Goal: Task Accomplishment & Management: Complete application form

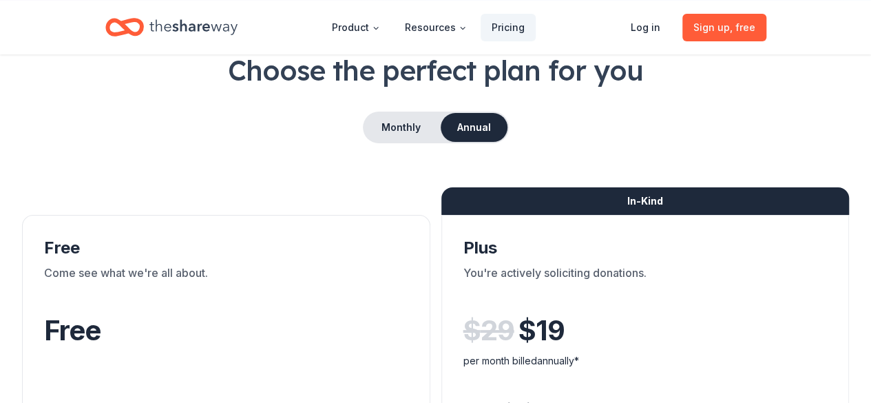
scroll to position [207, 0]
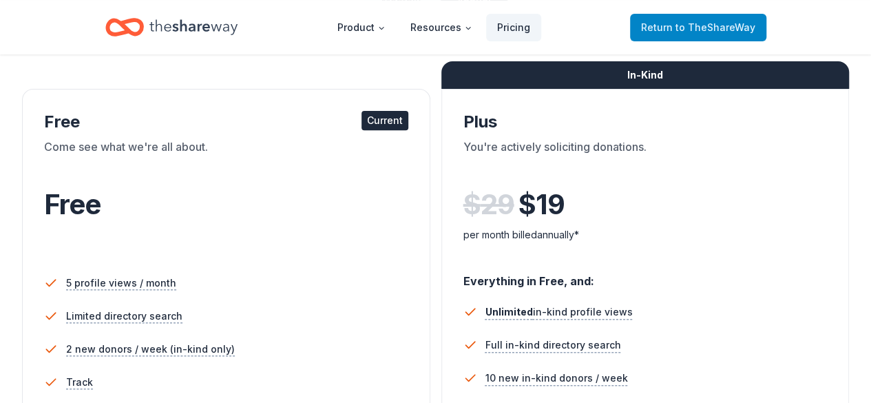
click at [663, 25] on span "Return to TheShareWay" at bounding box center [698, 27] width 114 height 17
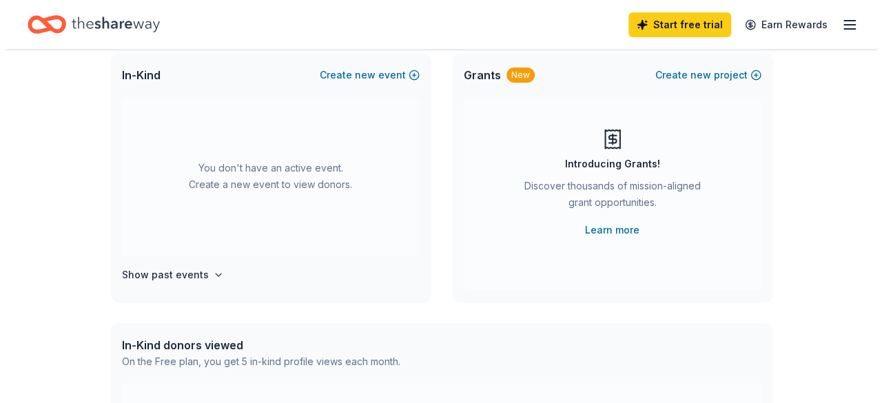
scroll to position [69, 0]
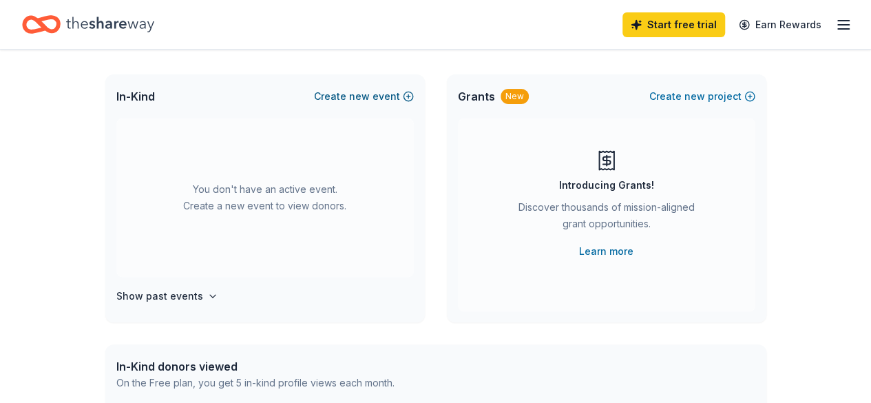
click at [388, 94] on button "Create new event" at bounding box center [364, 96] width 100 height 17
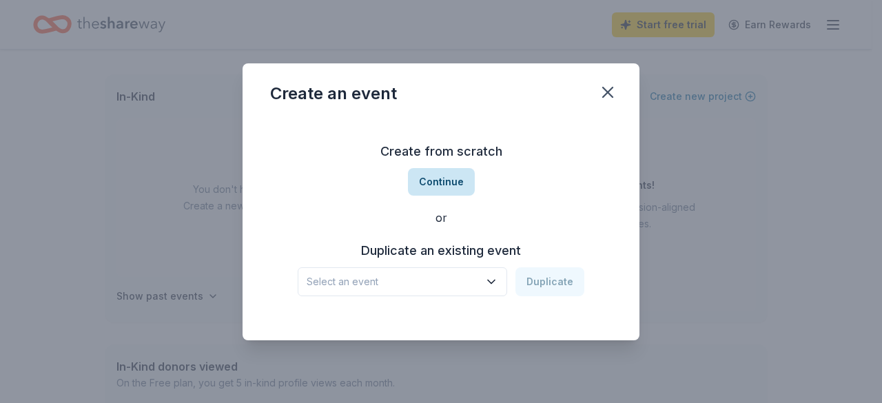
click at [465, 185] on button "Continue" at bounding box center [441, 182] width 67 height 28
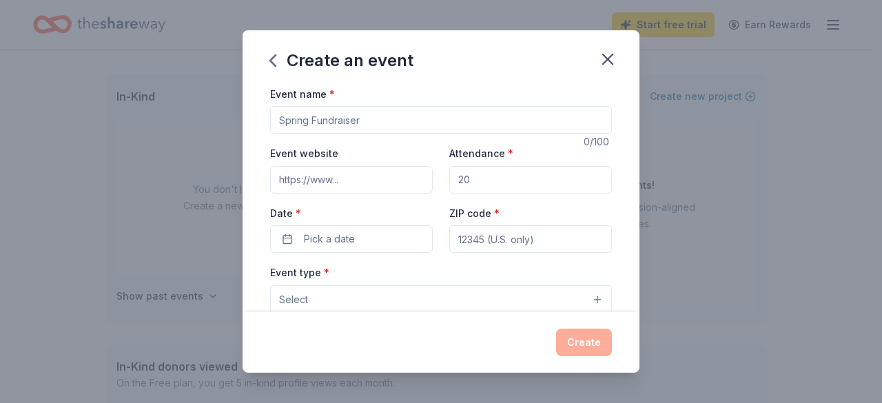
click at [393, 103] on div "Event name *" at bounding box center [441, 109] width 342 height 49
click at [393, 120] on input "Event name *" at bounding box center [441, 120] width 342 height 28
type input "P"
type input "Wild Turkey Distillery Dinner"
click at [349, 183] on input "Event website" at bounding box center [351, 180] width 163 height 28
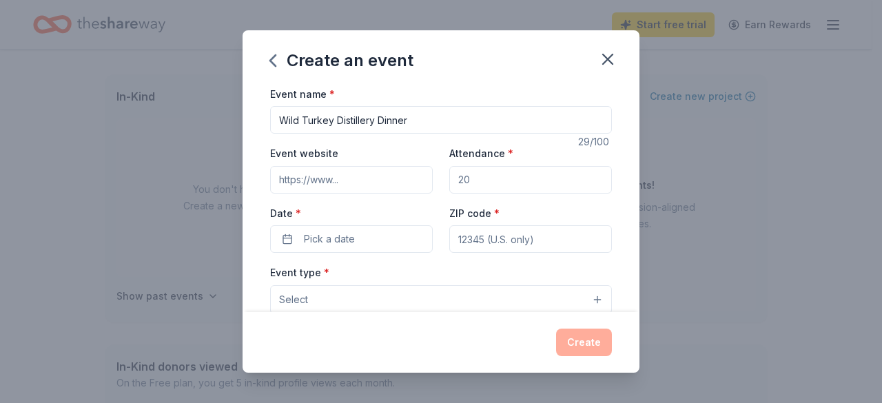
click at [525, 176] on input "Attendance *" at bounding box center [530, 180] width 163 height 28
type input "60"
click at [325, 243] on span "Pick a date" at bounding box center [329, 239] width 51 height 17
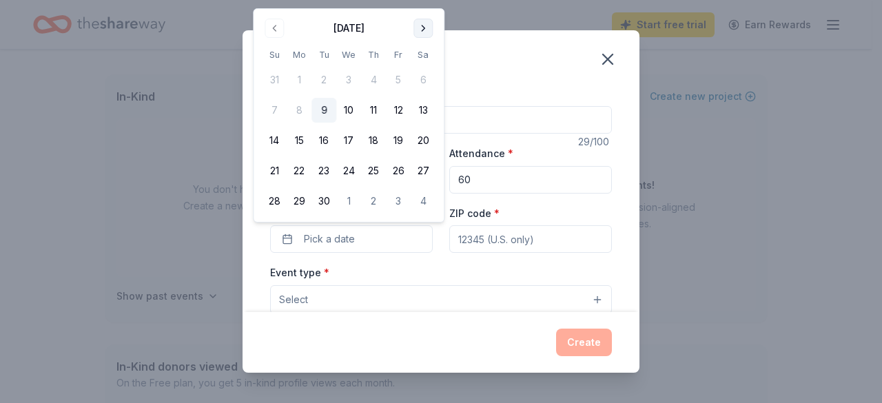
click at [431, 31] on button "Go to next month" at bounding box center [422, 28] width 19 height 19
click at [306, 173] on button "20" at bounding box center [299, 170] width 25 height 25
click at [455, 269] on div "Event type * Select" at bounding box center [441, 289] width 342 height 50
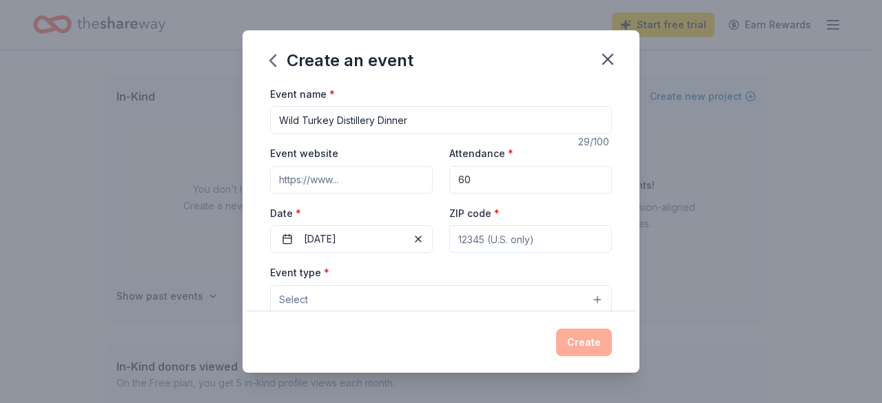
click at [521, 241] on input "ZIP code *" at bounding box center [530, 239] width 163 height 28
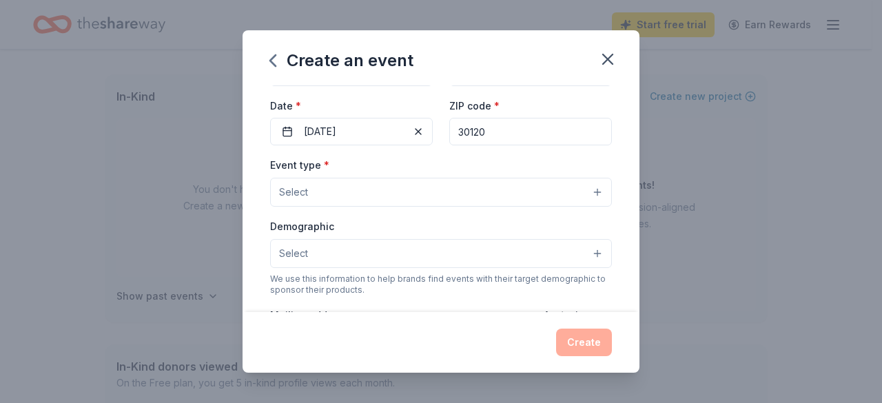
type input "30120"
click at [491, 179] on button "Select" at bounding box center [441, 192] width 342 height 29
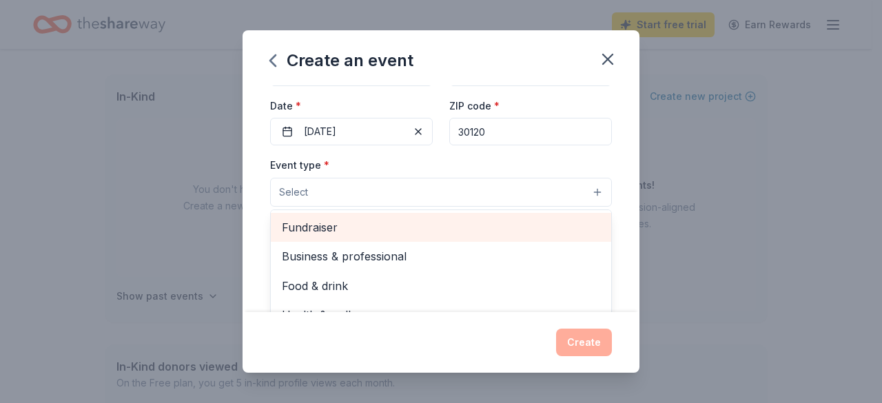
click at [404, 221] on span "Fundraiser" at bounding box center [441, 227] width 318 height 18
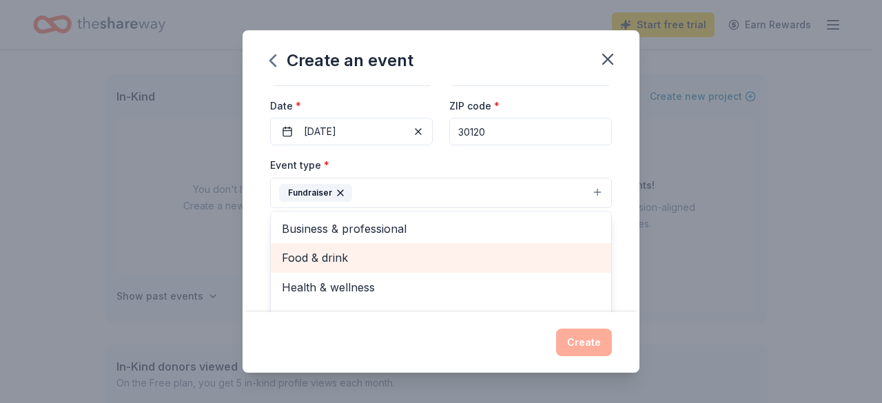
click at [361, 254] on span "Food & drink" at bounding box center [441, 258] width 318 height 18
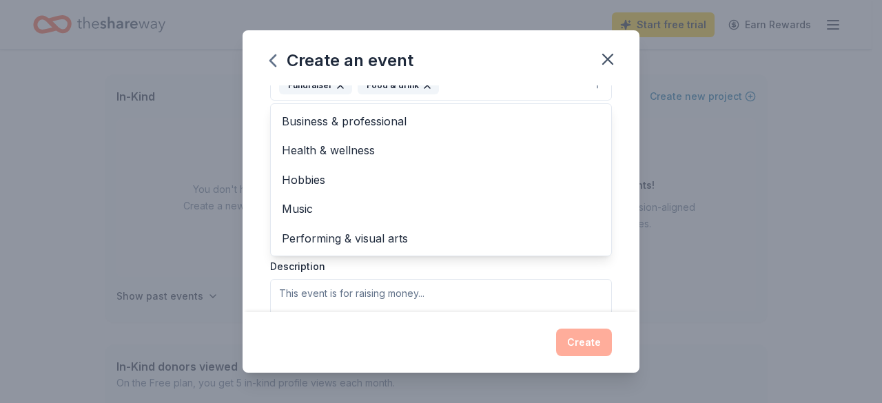
click at [391, 271] on div "Event type * Fundraiser Food & drink Business & professional Health & wellness …" at bounding box center [441, 194] width 342 height 291
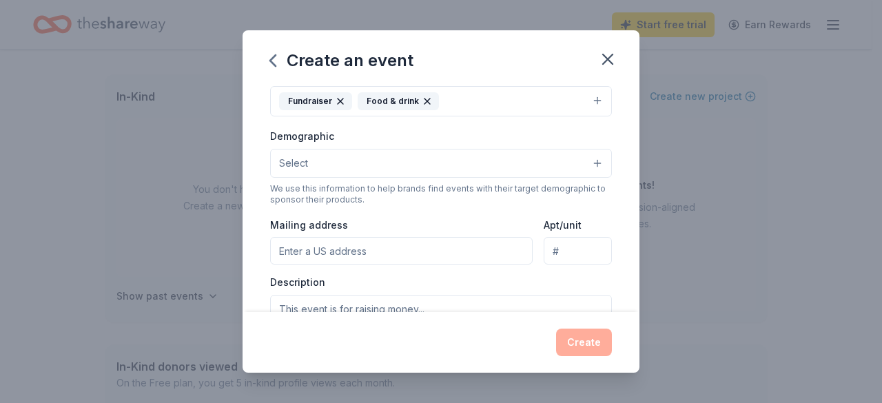
click at [399, 168] on button "Select" at bounding box center [441, 163] width 342 height 29
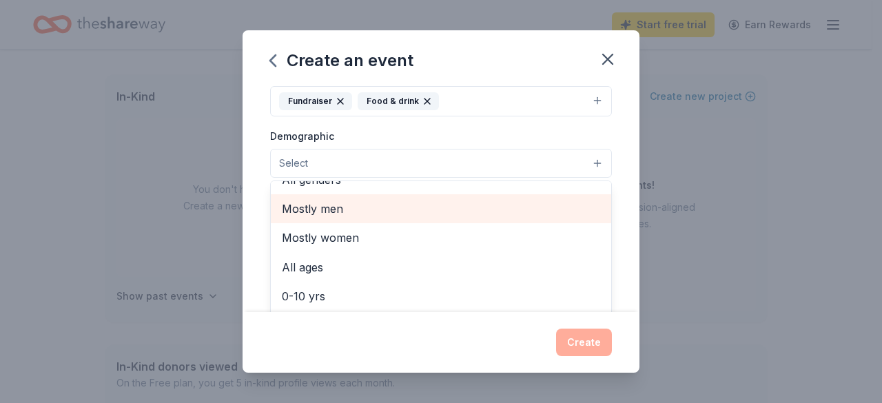
scroll to position [0, 0]
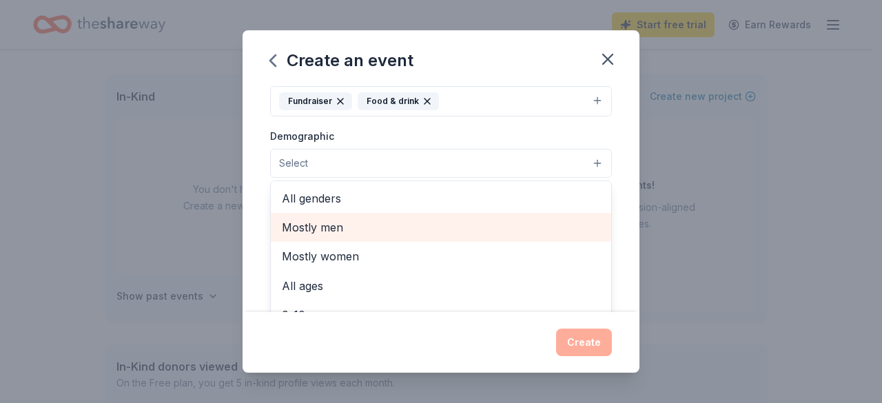
click at [355, 225] on span "Mostly men" at bounding box center [441, 227] width 318 height 18
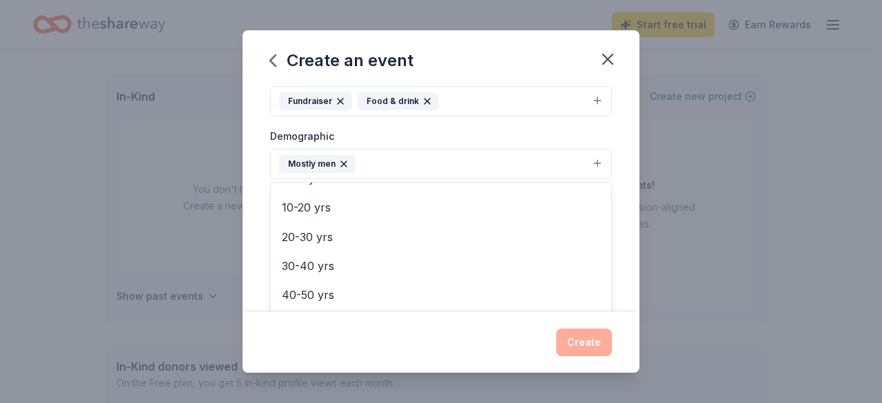
scroll to position [110, 0]
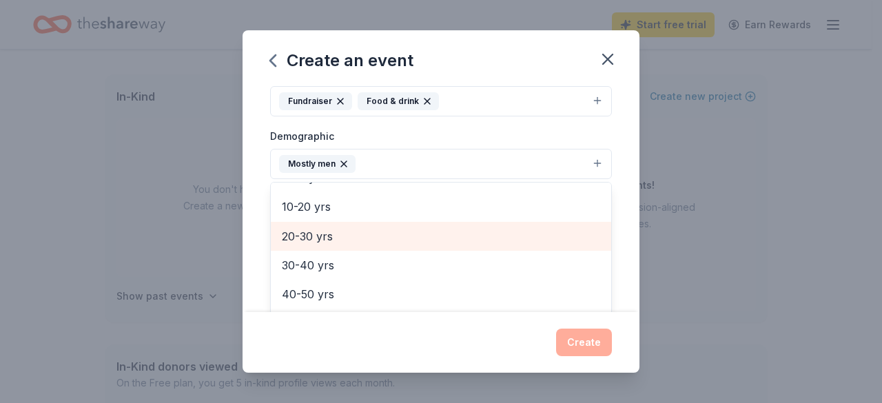
click at [354, 240] on span "20-30 yrs" at bounding box center [441, 236] width 318 height 18
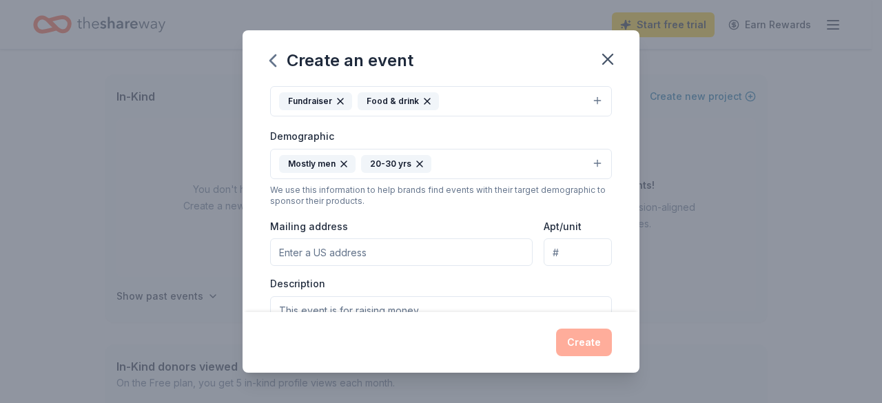
click at [419, 163] on icon "button" at bounding box center [419, 163] width 11 height 11
click at [312, 162] on div "Mostly men" at bounding box center [317, 164] width 76 height 18
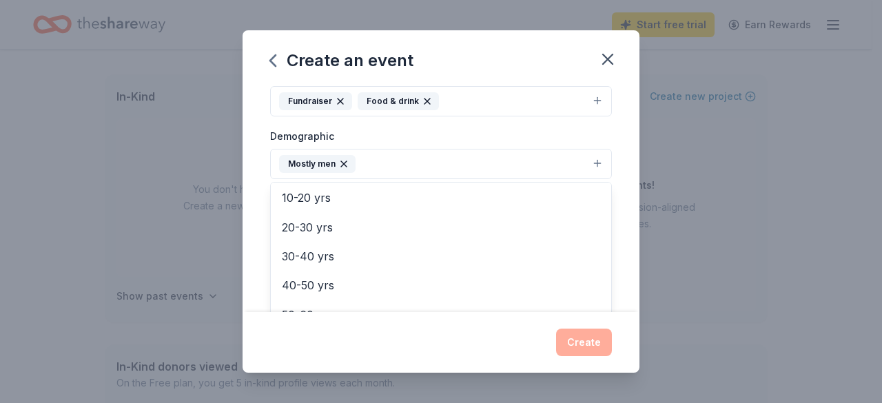
scroll to position [116, 0]
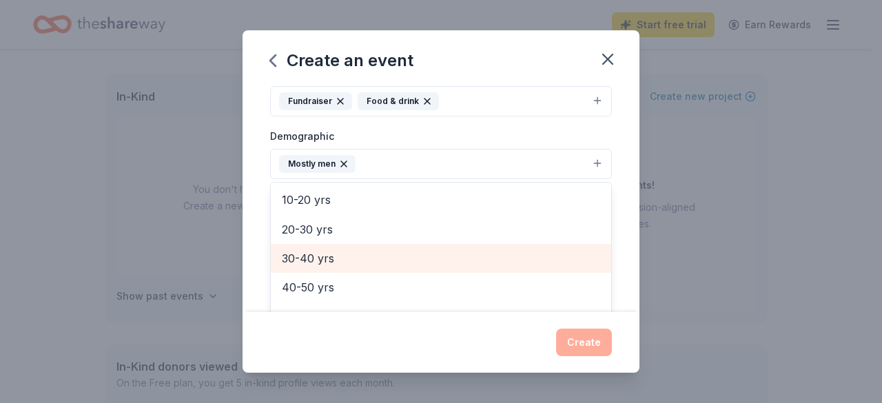
click at [336, 253] on span "30-40 yrs" at bounding box center [441, 258] width 318 height 18
click at [335, 258] on span "40-50 yrs" at bounding box center [441, 258] width 318 height 18
click at [335, 258] on span "50-60 yrs" at bounding box center [441, 258] width 318 height 18
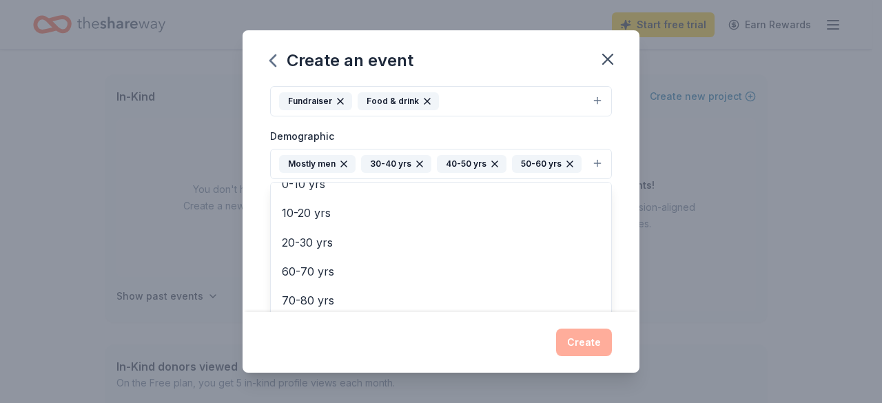
click at [583, 340] on div "Create an event Event name * Wild Turkey Distillery Dinner 29 /100 Event websit…" at bounding box center [440, 201] width 397 height 343
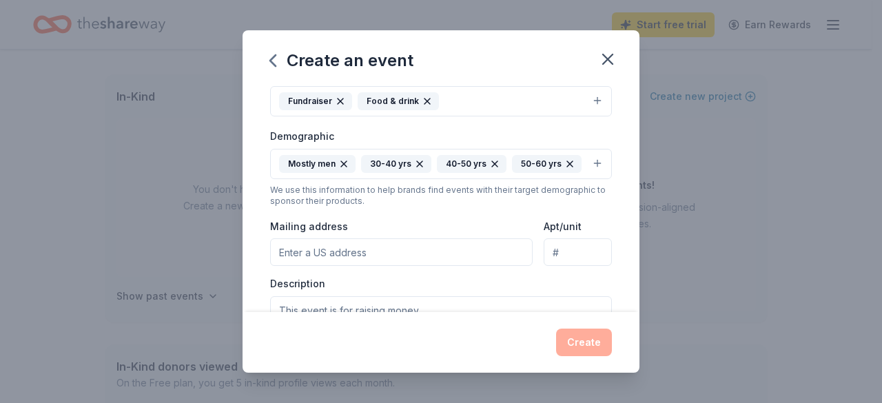
click at [583, 340] on div "Create" at bounding box center [441, 343] width 342 height 28
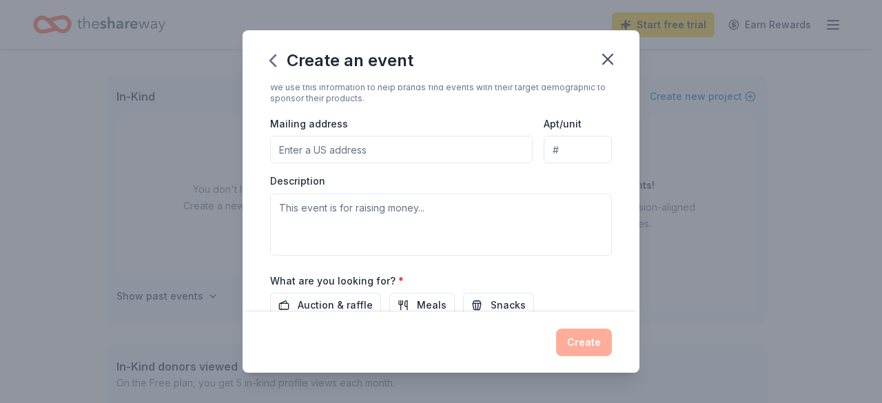
scroll to position [302, 0]
click at [408, 163] on input "Mailing address" at bounding box center [401, 149] width 262 height 28
type input "[STREET_ADDRESS]"
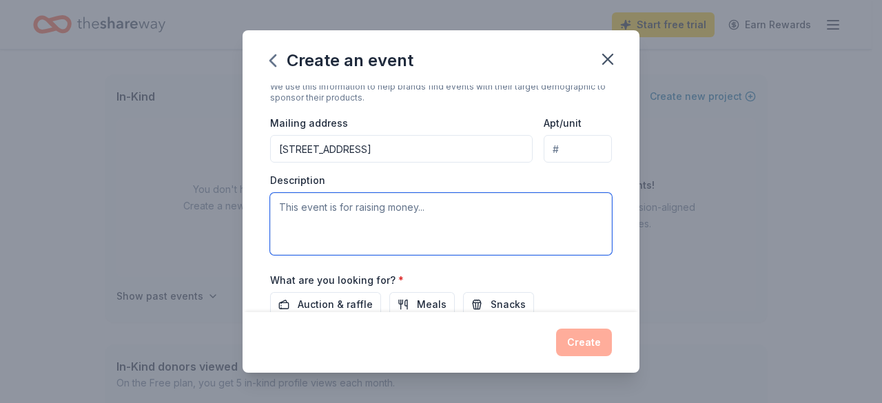
click at [389, 240] on textarea at bounding box center [441, 224] width 342 height 62
click at [320, 225] on textarea "This is a bourbon tasting that w" at bounding box center [441, 224] width 342 height 62
click at [496, 233] on textarea "This is a Wild Turkey bourbon tasting that w" at bounding box center [441, 224] width 342 height 62
click at [449, 227] on textarea "This is a Wild Turkey bourbon tasting that will" at bounding box center [441, 224] width 342 height 62
click at [561, 231] on textarea "This is a Wild Turkey bourbon tasting and dinner that will" at bounding box center [441, 224] width 342 height 62
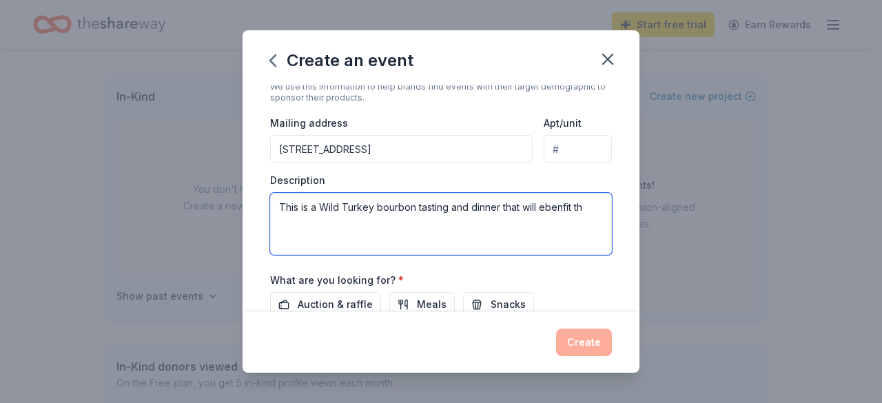
click at [545, 225] on textarea "This is a Wild Turkey bourbon tasting and dinner that will ebenfit th" at bounding box center [441, 224] width 342 height 62
click at [573, 232] on textarea "This is a Wild Turkey bourbon tasting and dinner that will ebenfit th" at bounding box center [441, 224] width 342 height 62
click at [592, 225] on textarea "This is a Wild Turkey bourbon tasting and dinner that will benefit th" at bounding box center [441, 224] width 342 height 62
click at [517, 246] on textarea "This is a Wild Turkey bourbon tasting and dinner that will benefit the services…" at bounding box center [441, 224] width 342 height 62
click at [558, 246] on textarea "This is a Wild Turkey bourbon tasting and dinner that will benefit the services…" at bounding box center [441, 224] width 342 height 62
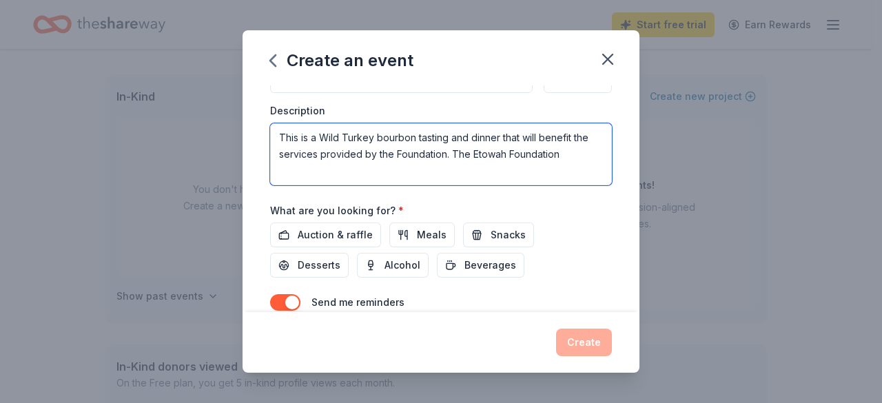
scroll to position [452, 0]
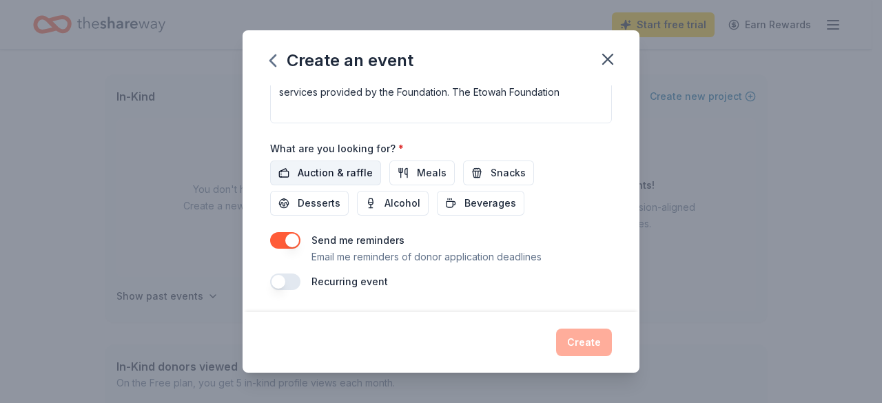
click at [362, 177] on span "Auction & raffle" at bounding box center [335, 173] width 75 height 17
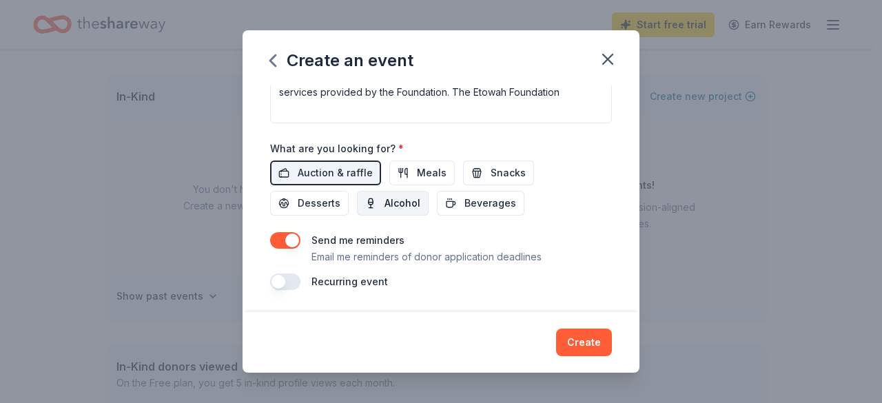
click at [394, 213] on button "Alcohol" at bounding box center [393, 203] width 72 height 25
click at [495, 211] on span "Beverages" at bounding box center [490, 203] width 52 height 17
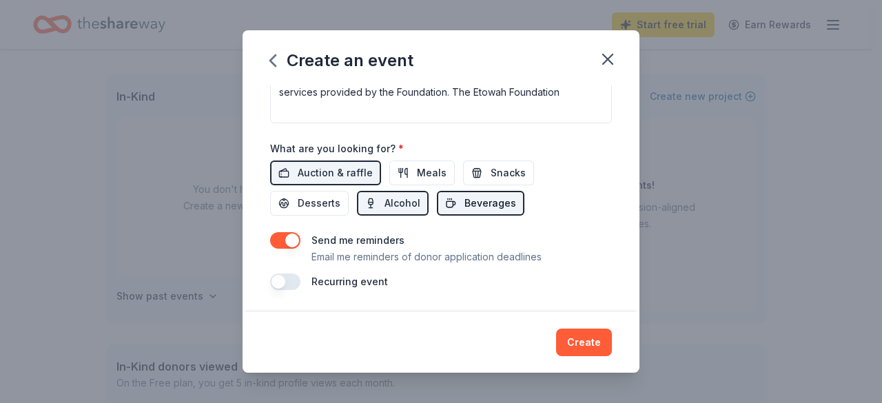
click at [496, 207] on span "Beverages" at bounding box center [490, 203] width 52 height 17
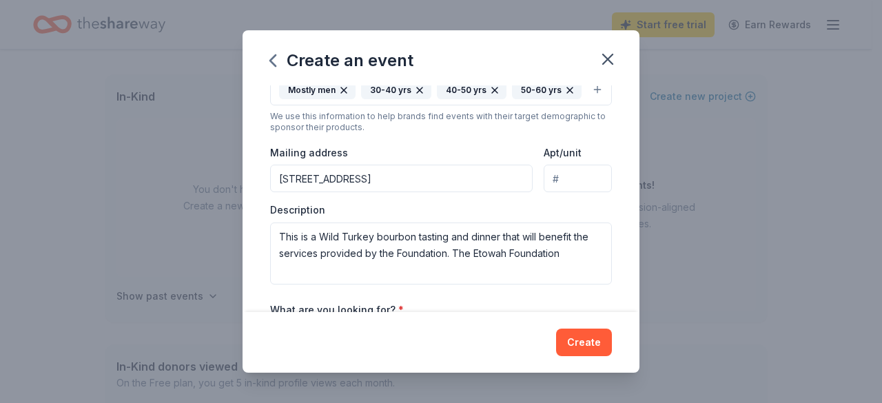
scroll to position [275, 0]
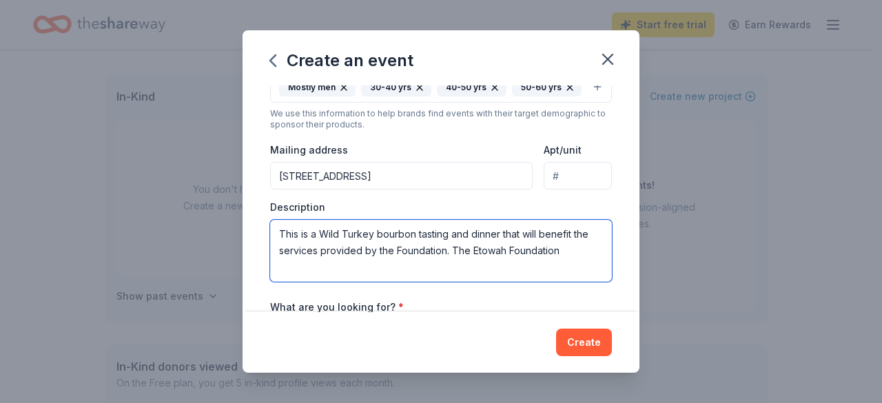
click at [559, 272] on textarea "This is a Wild Turkey bourbon tasting and dinner that will benefit the services…" at bounding box center [441, 251] width 342 height 62
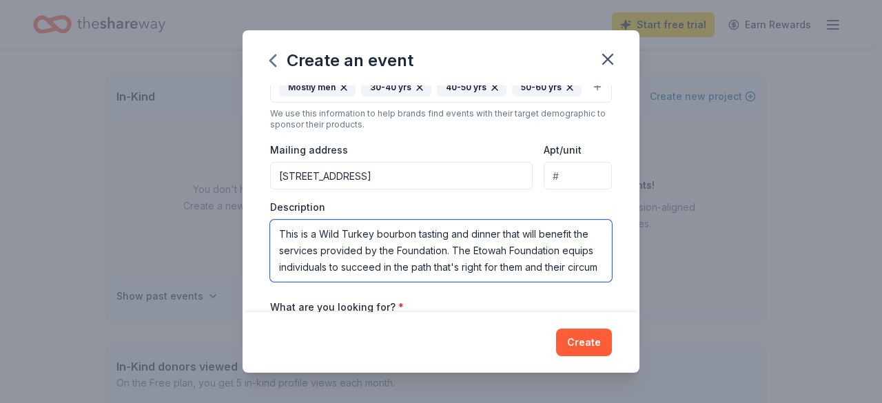
scroll to position [8, 0]
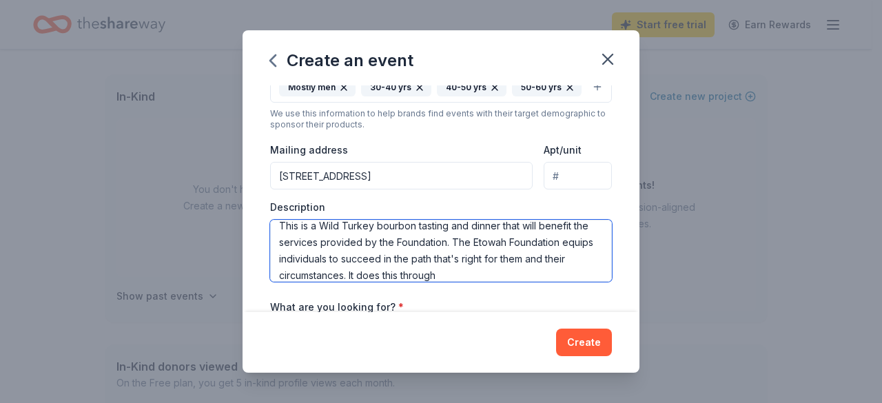
drag, startPoint x: 477, startPoint y: 293, endPoint x: 416, endPoint y: 276, distance: 62.8
click at [416, 276] on textarea "This is a Wild Turkey bourbon tasting and dinner that will benefit the services…" at bounding box center [441, 251] width 342 height 62
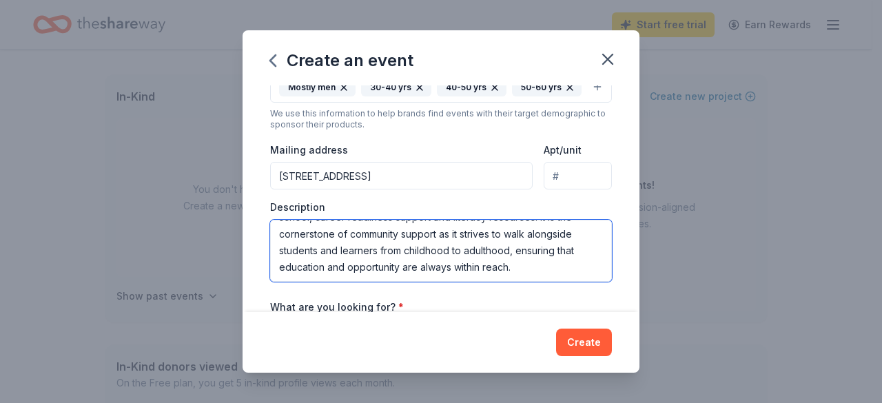
scroll to position [83, 0]
click at [328, 271] on textarea "This is a Wild Turkey bourbon tasting and dinner that will benefit the services…" at bounding box center [441, 251] width 342 height 62
click at [453, 282] on textarea "This is a Wild Turkey bourbon tasting and dinner that will benefit the services…" at bounding box center [441, 251] width 342 height 62
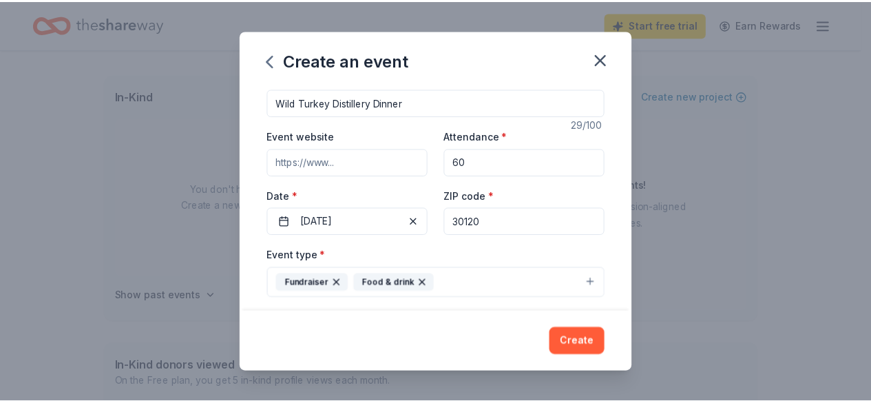
scroll to position [0, 0]
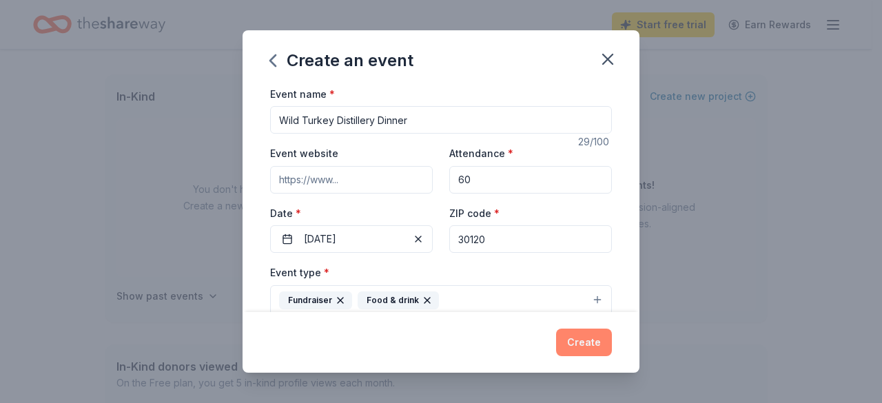
type textarea "This is a Wild Turkey bourbon tasting and dinner that will benefit the services…"
click at [583, 339] on button "Create" at bounding box center [584, 343] width 56 height 28
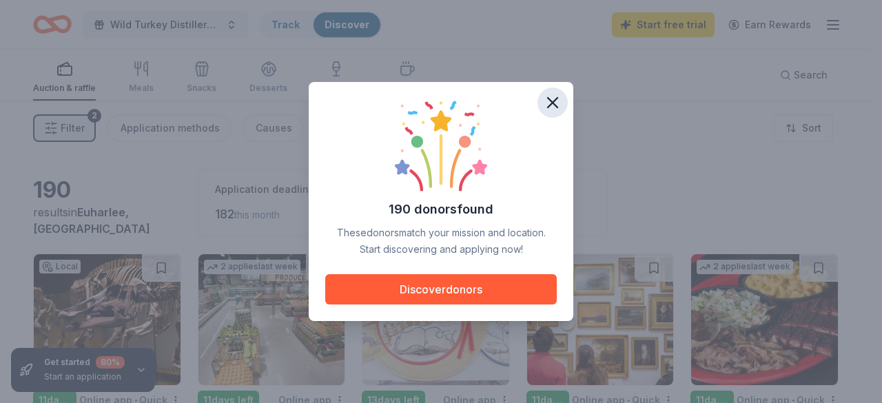
click at [550, 103] on icon "button" at bounding box center [552, 102] width 19 height 19
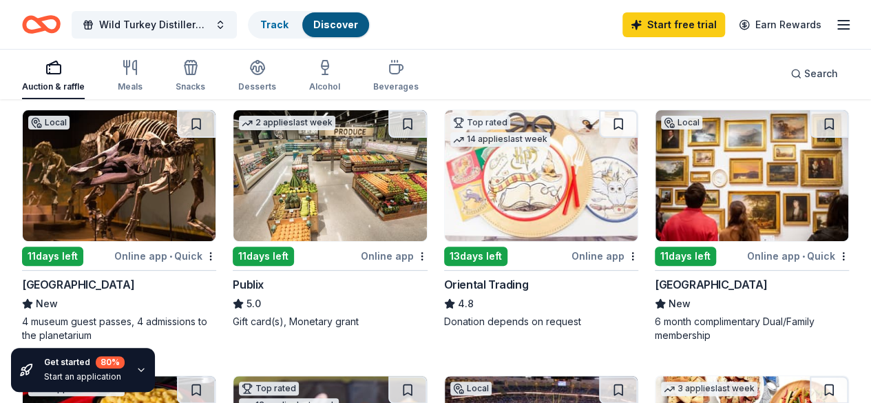
scroll to position [141, 0]
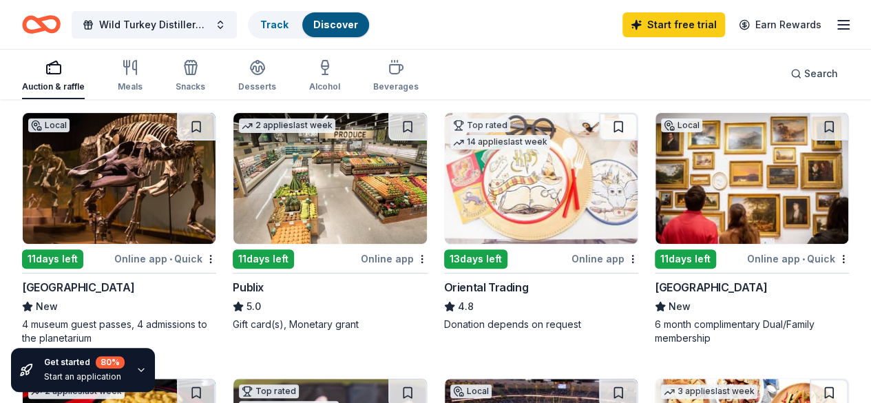
click at [656, 213] on img at bounding box center [752, 178] width 193 height 131
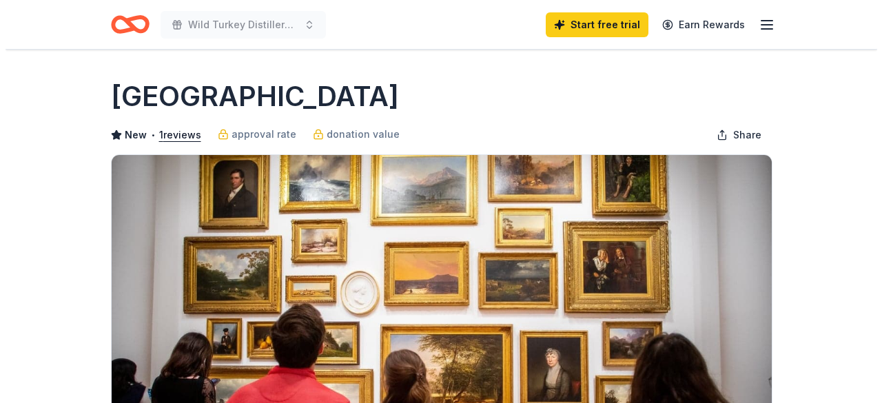
scroll to position [413, 0]
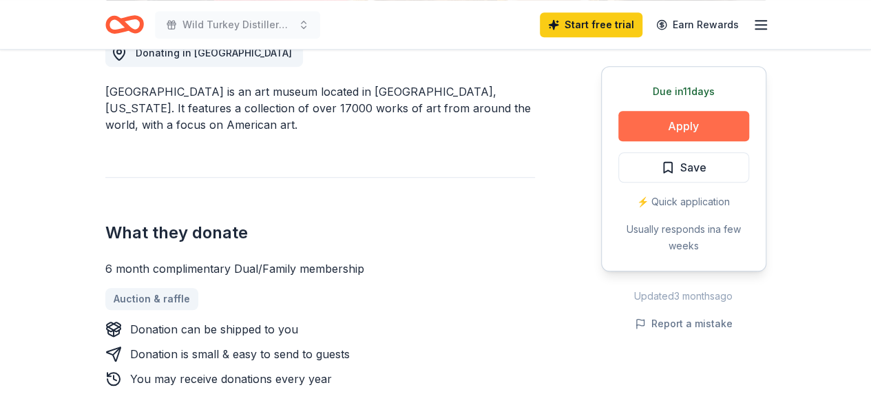
click at [702, 133] on button "Apply" at bounding box center [683, 126] width 131 height 30
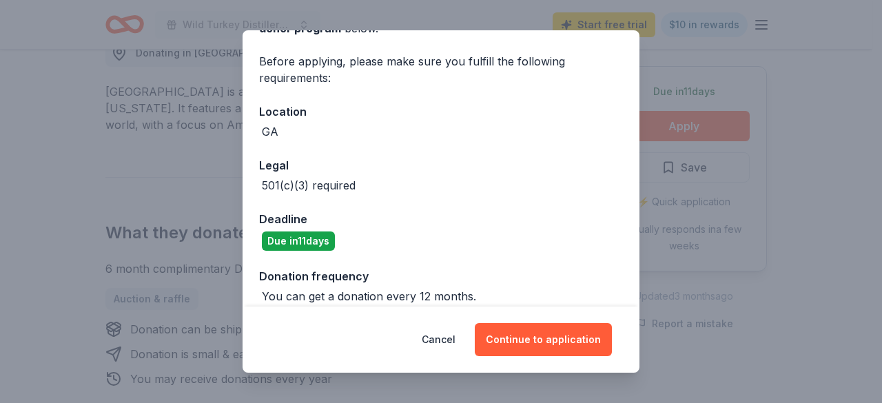
scroll to position [107, 0]
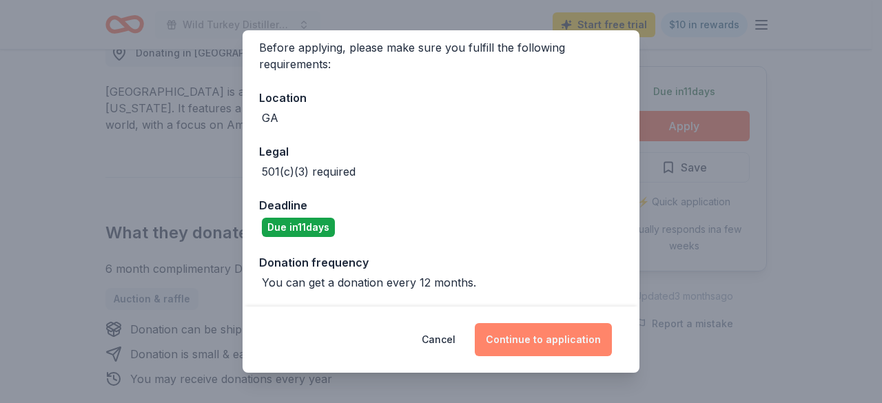
click at [510, 326] on button "Continue to application" at bounding box center [543, 339] width 137 height 33
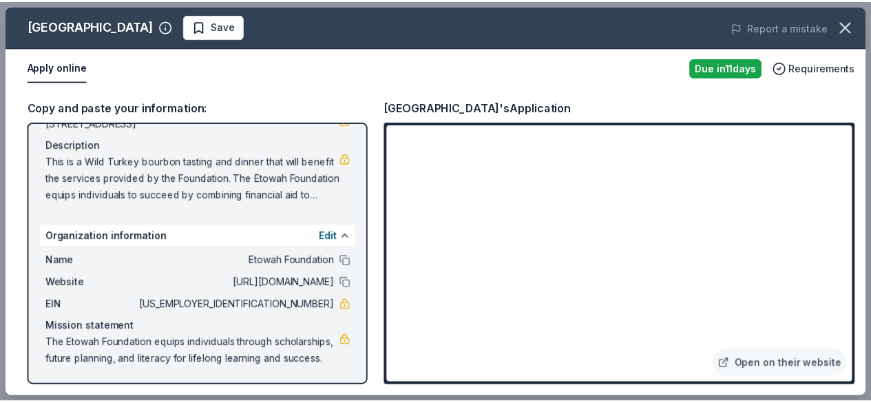
scroll to position [146, 0]
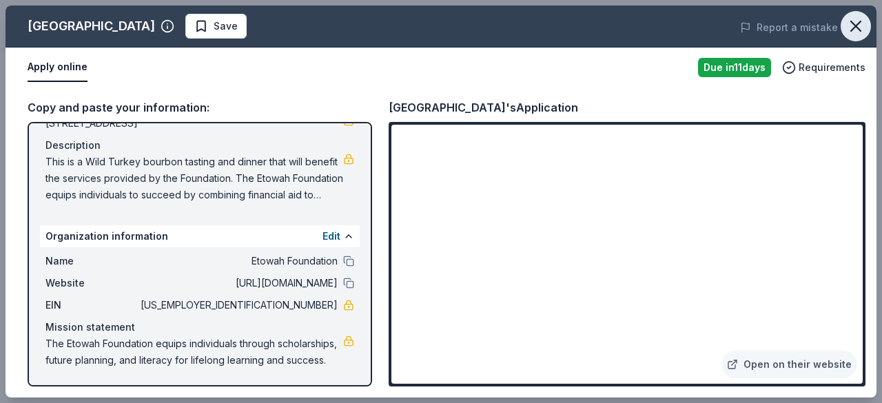
click at [863, 22] on icon "button" at bounding box center [855, 26] width 19 height 19
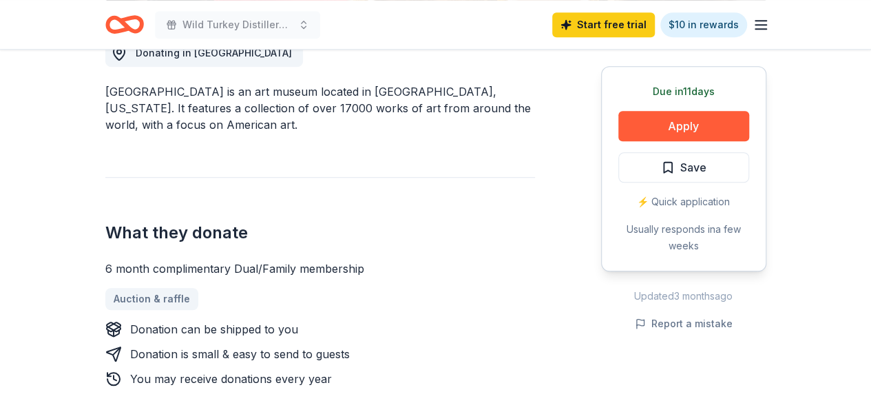
click at [461, 174] on div "Donating in GA High Museum of Art is an art museum located in Atlanta, Georgia.…" at bounding box center [320, 287] width 430 height 563
